Goal: Transaction & Acquisition: Book appointment/travel/reservation

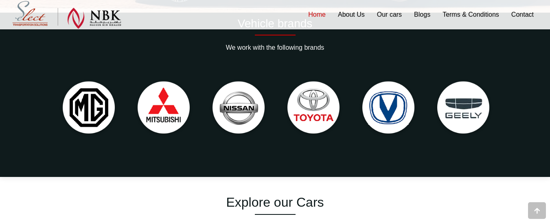
scroll to position [224, 0]
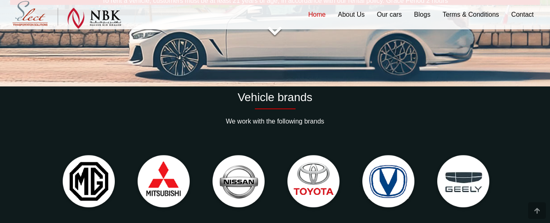
click at [249, 184] on img at bounding box center [238, 181] width 67 height 67
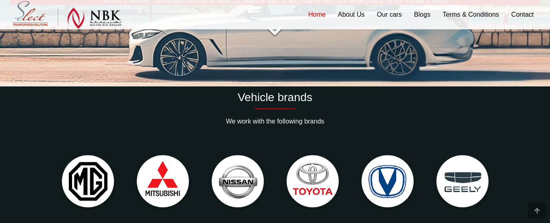
click at [235, 182] on img at bounding box center [237, 181] width 67 height 67
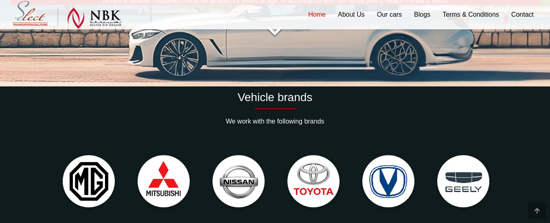
click at [304, 171] on img at bounding box center [313, 181] width 67 height 67
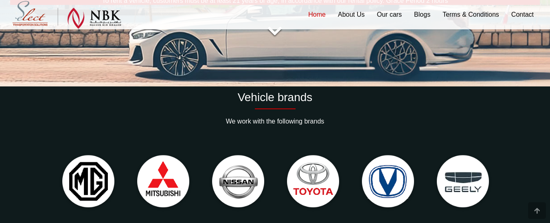
click at [299, 171] on img at bounding box center [312, 181] width 67 height 67
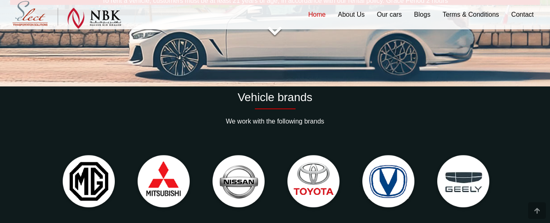
click at [298, 171] on img at bounding box center [313, 181] width 67 height 67
click at [390, 10] on link "Our cars" at bounding box center [389, 14] width 37 height 29
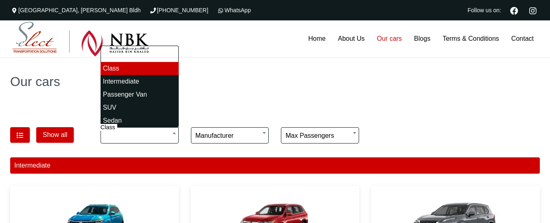
click at [175, 129] on span at bounding box center [174, 132] width 8 height 11
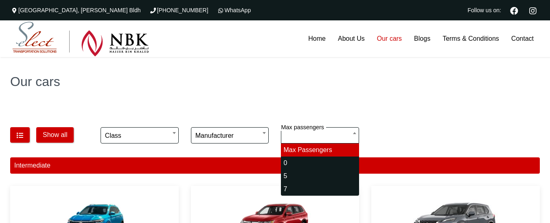
click at [299, 134] on div "**********" at bounding box center [320, 136] width 90 height 28
click at [294, 137] on input "search" at bounding box center [320, 135] width 78 height 16
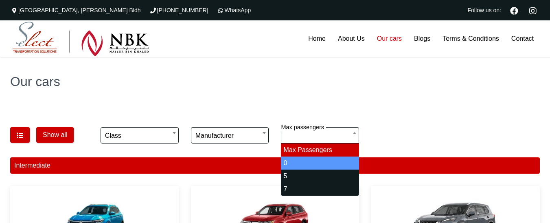
click at [277, 83] on h1 "Our cars" at bounding box center [274, 81] width 529 height 13
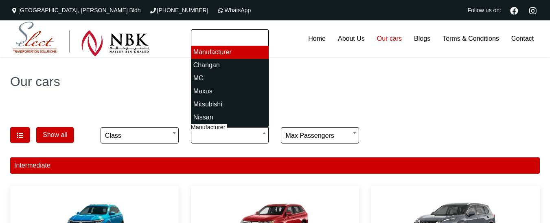
click at [256, 138] on span "Manufacturer" at bounding box center [229, 135] width 69 height 16
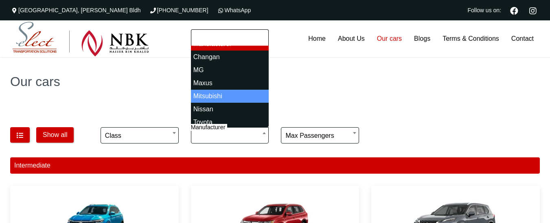
scroll to position [10, 0]
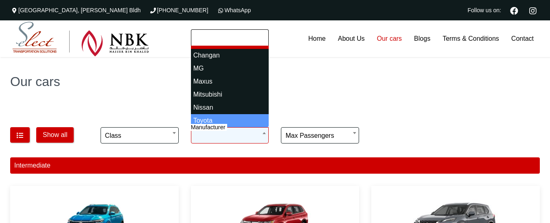
select select "*"
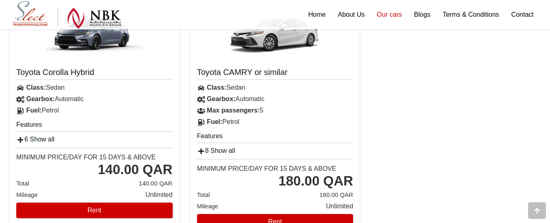
scroll to position [244, 0]
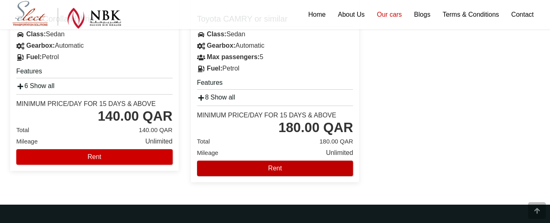
click at [239, 166] on button "Rent" at bounding box center [275, 167] width 156 height 15
